Goal: Information Seeking & Learning: Learn about a topic

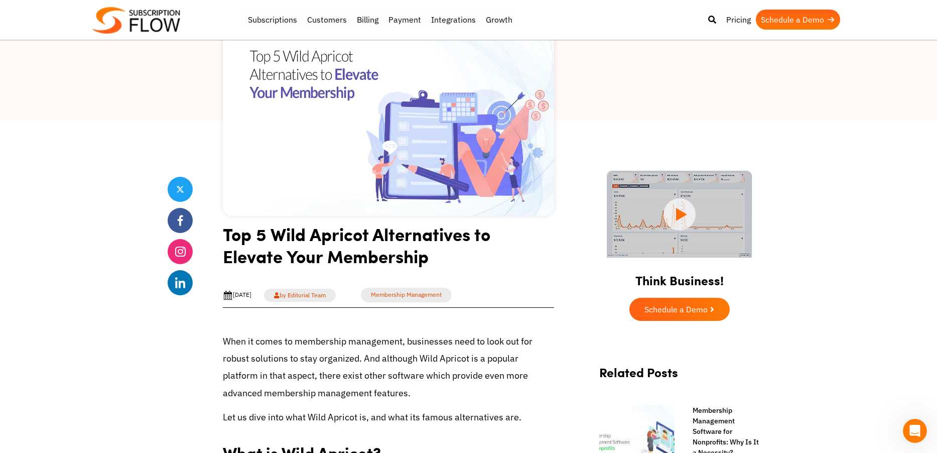
scroll to position [91, 0]
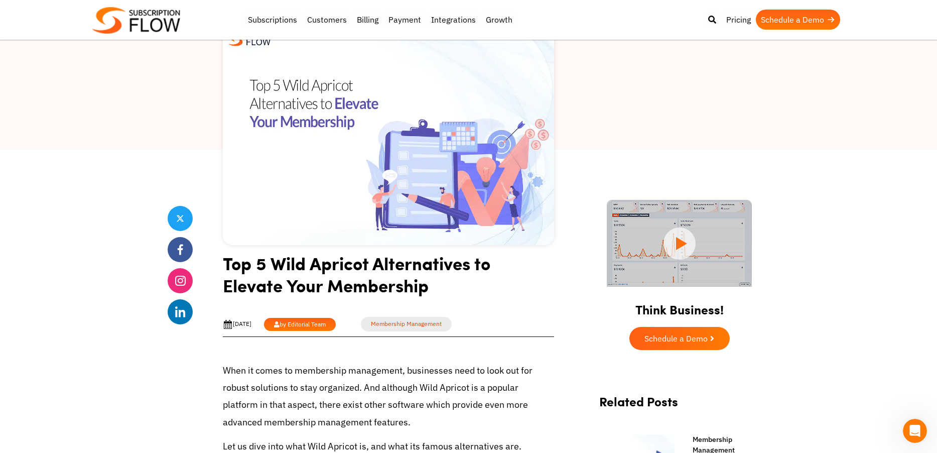
click at [318, 321] on link "by Editorial Team" at bounding box center [300, 324] width 72 height 13
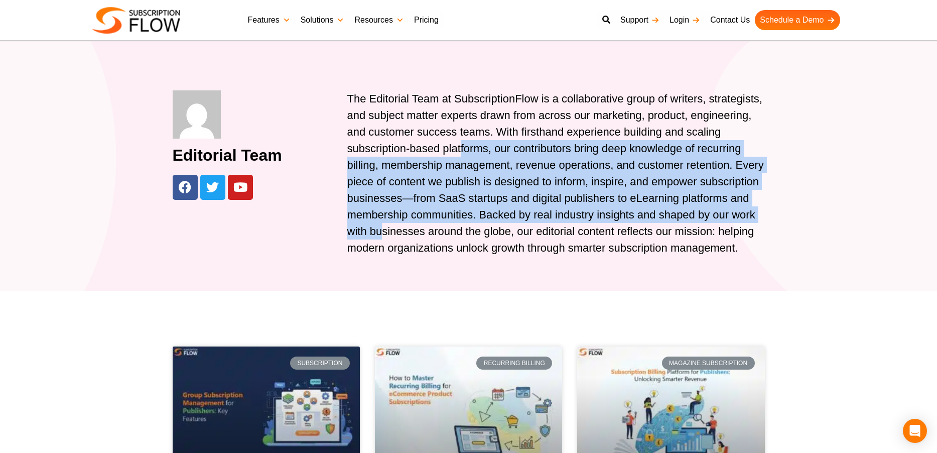
drag, startPoint x: 463, startPoint y: 149, endPoint x: 463, endPoint y: 235, distance: 86.8
click at [463, 235] on div "The Editorial Team at SubscriptionFlow is a collaborative group of writers, str…" at bounding box center [556, 173] width 418 height 166
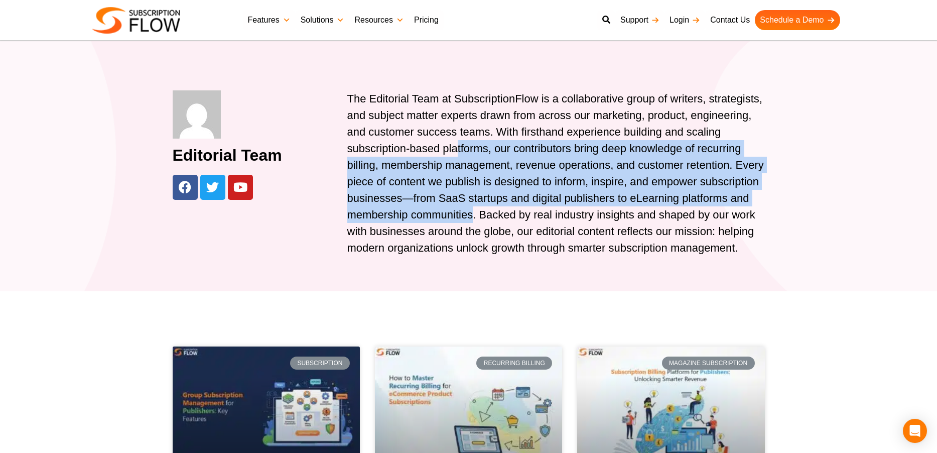
drag, startPoint x: 553, startPoint y: 214, endPoint x: 455, endPoint y: 142, distance: 121.7
click at [455, 142] on div "The Editorial Team at SubscriptionFlow is a collaborative group of writers, str…" at bounding box center [556, 173] width 418 height 166
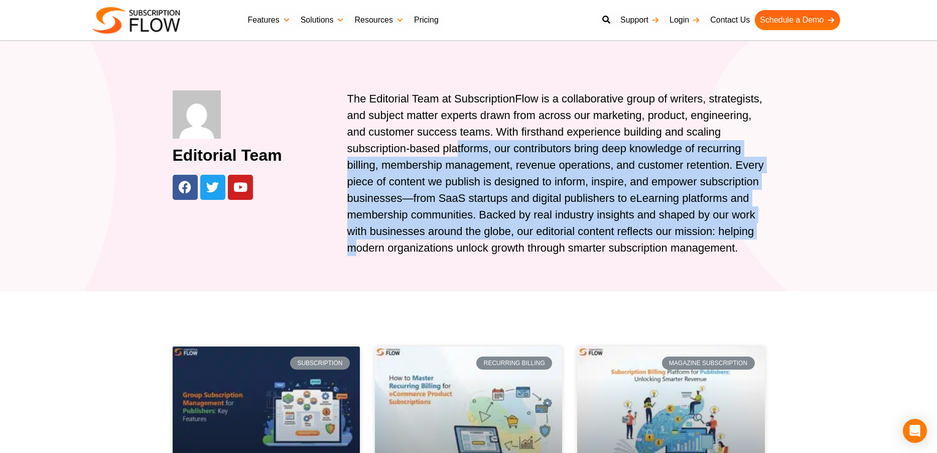
drag, startPoint x: 455, startPoint y: 141, endPoint x: 456, endPoint y: 248, distance: 107.4
click at [456, 248] on div "The Editorial Team at SubscriptionFlow is a collaborative group of writers, str…" at bounding box center [556, 173] width 418 height 166
